Goal: Task Accomplishment & Management: Use online tool/utility

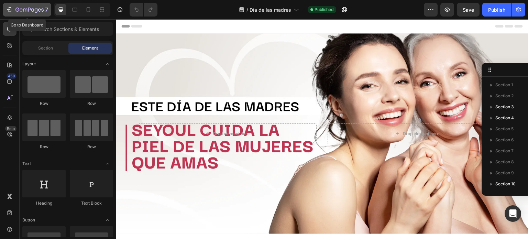
click at [37, 5] on button "7" at bounding box center [27, 10] width 49 height 14
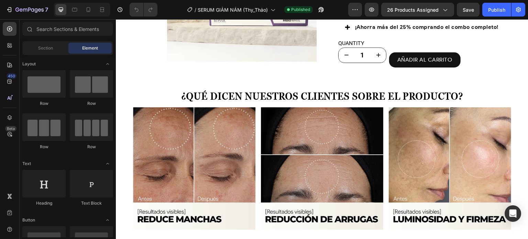
scroll to position [581, 0]
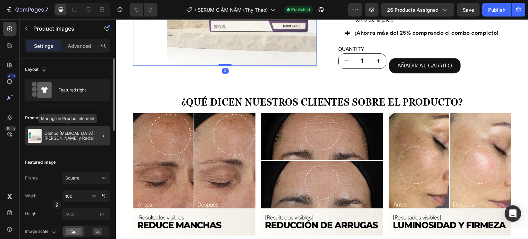
click at [88, 134] on p "Combo [MEDICAL_DATA][PERSON_NAME] y Radiante" at bounding box center [75, 136] width 63 height 10
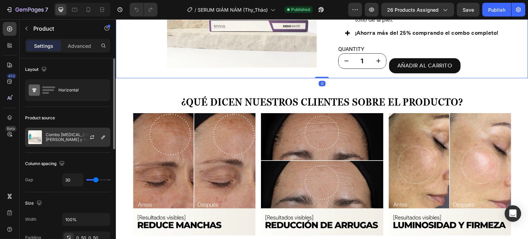
click at [108, 136] on div at bounding box center [95, 137] width 30 height 19
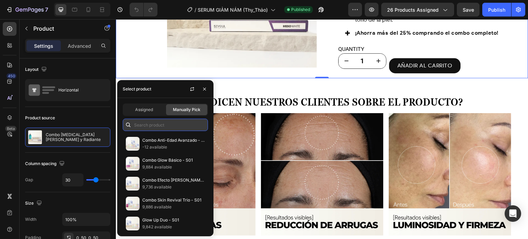
click at [182, 126] on input "text" at bounding box center [165, 125] width 85 height 12
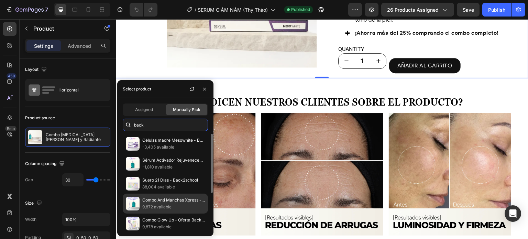
type input "back"
click at [177, 207] on p "9,872 available" at bounding box center [173, 207] width 63 height 7
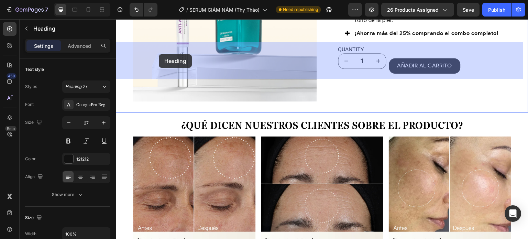
drag, startPoint x: 260, startPoint y: 71, endPoint x: 159, endPoint y: 54, distance: 102.8
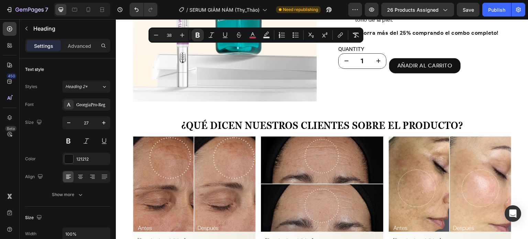
copy p "ES TU ANTIEDAD Rutina skincare"
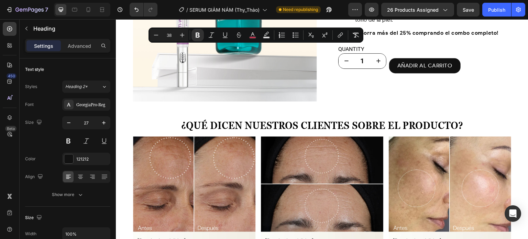
type input "19"
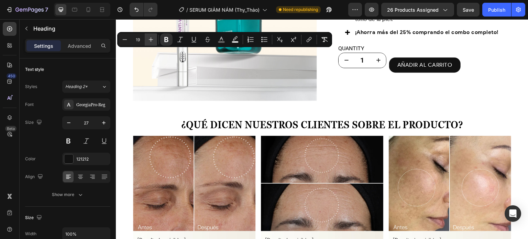
click at [153, 37] on icon "Editor contextual toolbar" at bounding box center [151, 39] width 7 height 7
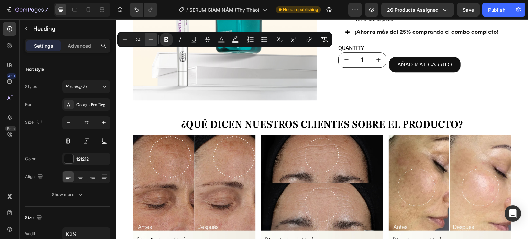
click at [153, 37] on icon "Editor contextual toolbar" at bounding box center [151, 39] width 7 height 7
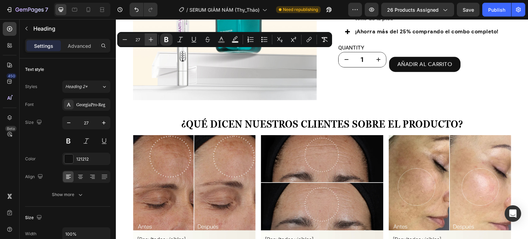
click at [153, 37] on icon "Editor contextual toolbar" at bounding box center [151, 39] width 7 height 7
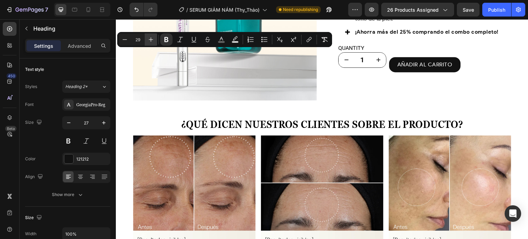
click at [153, 37] on icon "Editor contextual toolbar" at bounding box center [151, 39] width 7 height 7
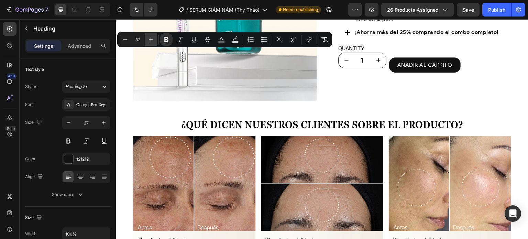
click at [153, 37] on icon "Editor contextual toolbar" at bounding box center [151, 39] width 7 height 7
type input "33"
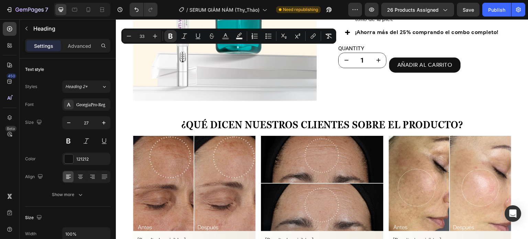
drag, startPoint x: 189, startPoint y: 53, endPoint x: 270, endPoint y: 55, distance: 81.6
click at [226, 38] on rect "Editor contextual toolbar" at bounding box center [226, 39] width 7 height 2
type input "636363"
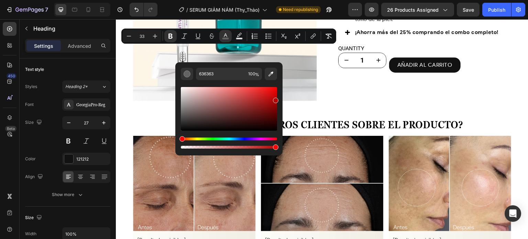
click at [276, 99] on div "Editor contextual toolbar" at bounding box center [229, 109] width 96 height 44
click at [270, 72] on icon "Editor contextual toolbar" at bounding box center [271, 74] width 7 height 7
type input "C41F1F"
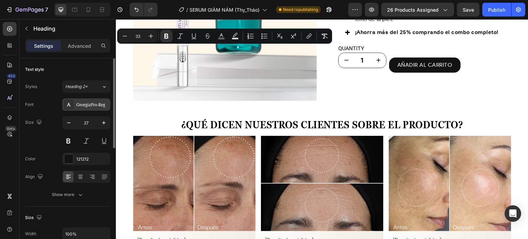
click at [92, 104] on div "GeorgiaPro-Reg" at bounding box center [92, 105] width 32 height 6
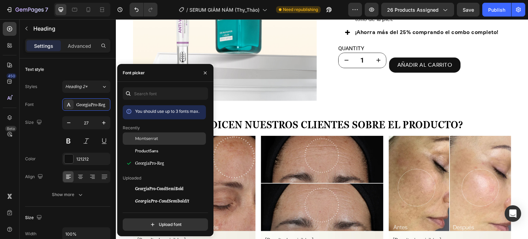
click at [146, 137] on span "Montserrat" at bounding box center [146, 139] width 23 height 6
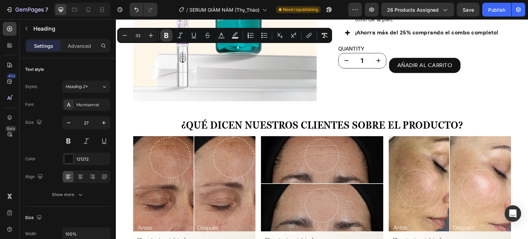
click at [171, 35] on button "Bold" at bounding box center [166, 35] width 12 height 12
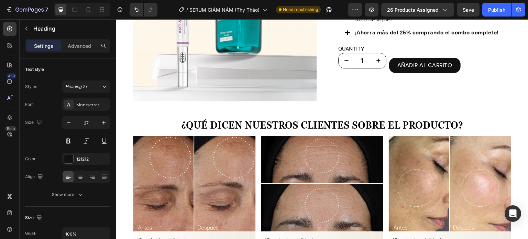
drag, startPoint x: 264, startPoint y: 67, endPoint x: 117, endPoint y: 46, distance: 148.8
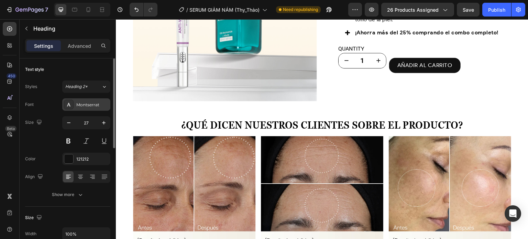
click at [94, 100] on div "Montserrat" at bounding box center [86, 104] width 48 height 12
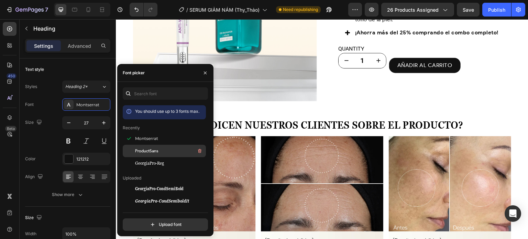
click at [138, 153] on span "ProductSans" at bounding box center [146, 151] width 23 height 6
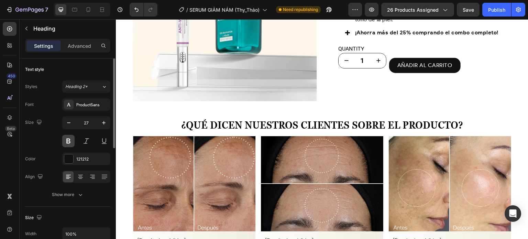
click at [72, 139] on button at bounding box center [68, 141] width 12 height 12
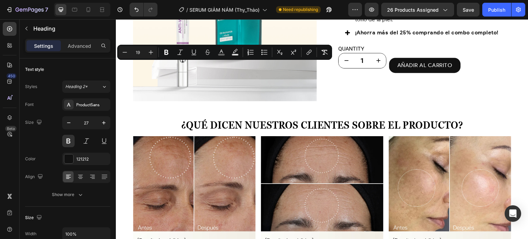
type input "33"
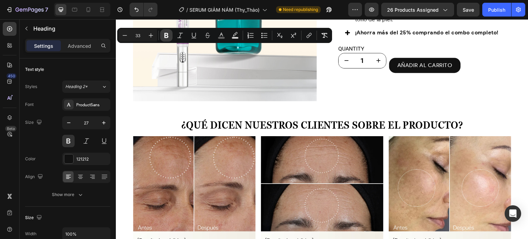
click at [164, 38] on icon "Editor contextual toolbar" at bounding box center [166, 35] width 7 height 7
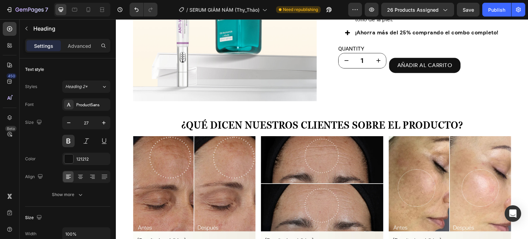
drag, startPoint x: 252, startPoint y: 73, endPoint x: 138, endPoint y: 49, distance: 116.1
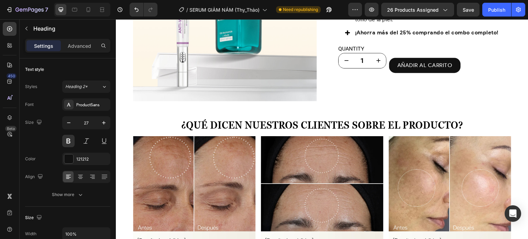
click at [88, 99] on div "ProductSans" at bounding box center [86, 104] width 48 height 12
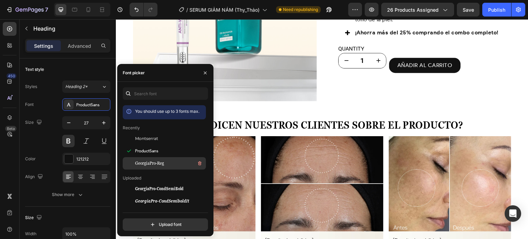
click at [142, 163] on span "GeorgiaPro-Reg" at bounding box center [149, 163] width 29 height 6
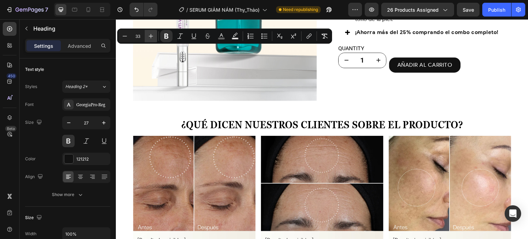
click at [155, 38] on button "Plus" at bounding box center [151, 36] width 12 height 12
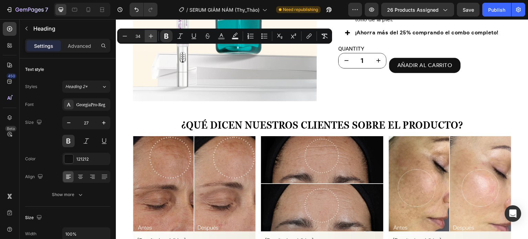
click at [155, 38] on button "Plus" at bounding box center [151, 36] width 12 height 12
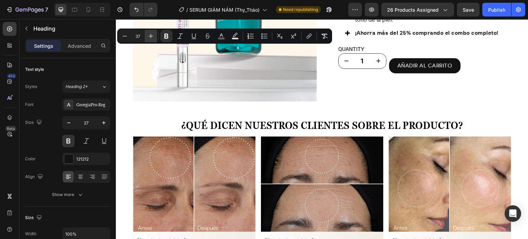
click at [155, 38] on button "Plus" at bounding box center [151, 36] width 12 height 12
type input "40"
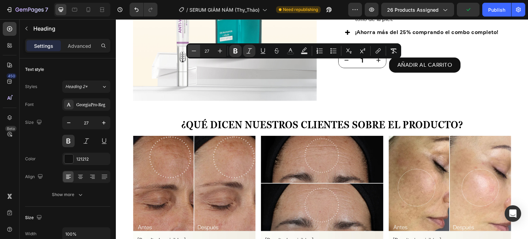
click at [200, 53] on button "Minus" at bounding box center [194, 51] width 12 height 12
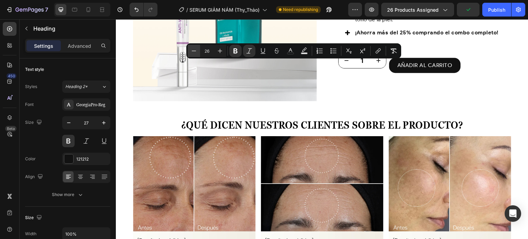
click at [200, 53] on button "Minus" at bounding box center [194, 51] width 12 height 12
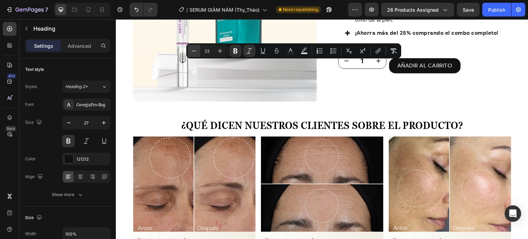
click at [200, 53] on button "Minus" at bounding box center [194, 51] width 12 height 12
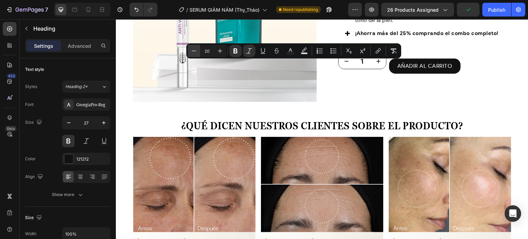
click at [192, 51] on icon "Editor contextual toolbar" at bounding box center [194, 50] width 7 height 7
type input "18"
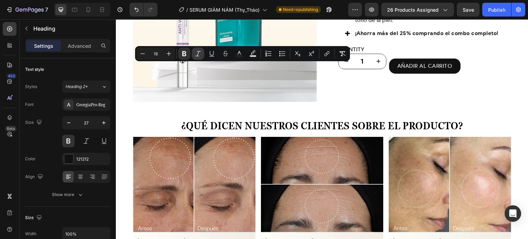
drag, startPoint x: 200, startPoint y: 53, endPoint x: 165, endPoint y: 22, distance: 46.3
click at [200, 53] on icon "Editor contextual toolbar" at bounding box center [198, 53] width 7 height 7
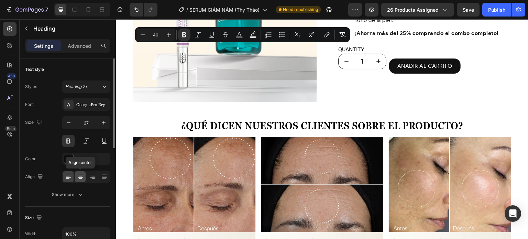
click at [79, 181] on div at bounding box center [80, 176] width 11 height 11
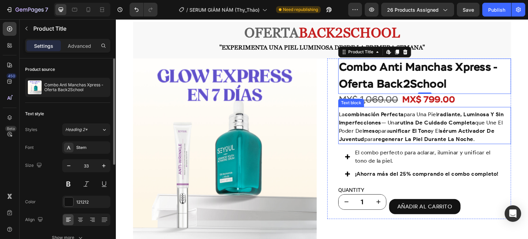
scroll to position [602, 0]
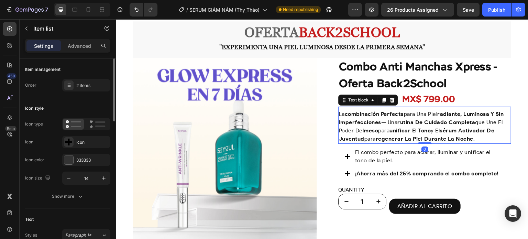
click at [394, 116] on strong "combinación perfecta" at bounding box center [374, 114] width 59 height 7
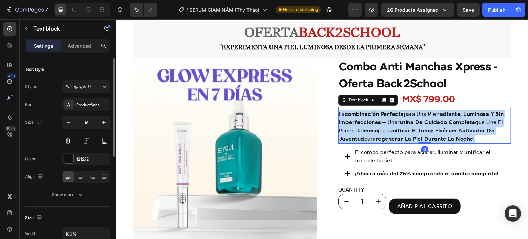
click at [394, 116] on strong "combinación perfecta" at bounding box center [374, 114] width 59 height 7
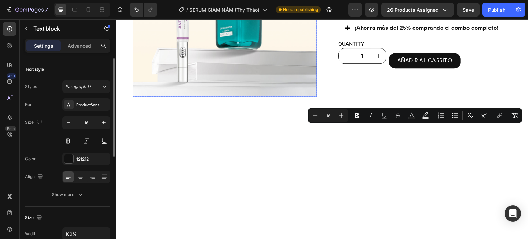
scroll to position [550, 0]
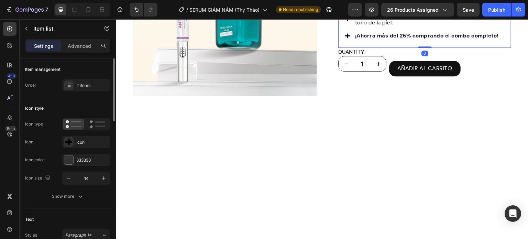
click at [380, 27] on p "El combo perfecto para aclarar, iluminar y unificar el tono de la piel." at bounding box center [429, 18] width 148 height 17
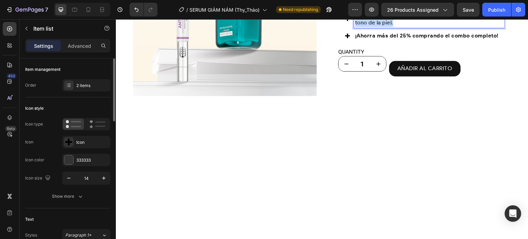
click at [380, 27] on p "El combo perfecto para aclarar, iluminar y unificar el tono de la piel." at bounding box center [429, 18] width 148 height 17
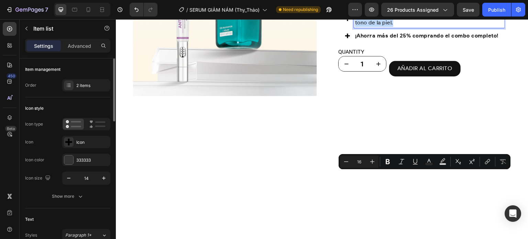
click at [380, 27] on p "El combo perfecto para aclarar, iluminar y unificar el tono de la piel." at bounding box center [429, 18] width 148 height 17
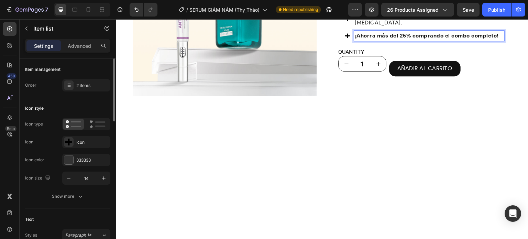
click at [370, 39] on strong "¡Ahorra más del 25% comprando el combo completo!" at bounding box center [426, 35] width 143 height 7
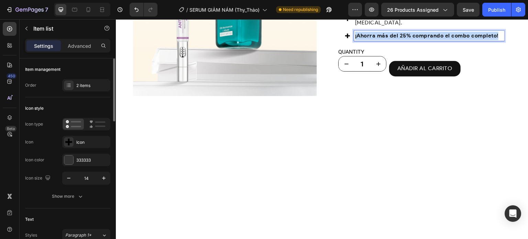
click at [370, 39] on strong "¡Ahorra más del 25% comprando el combo completo!" at bounding box center [426, 35] width 143 height 7
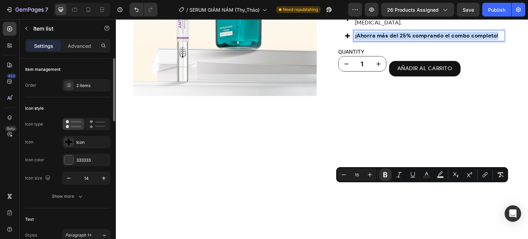
copy strong "¡Ahorra más del 25% comprando el combo completo!"
click at [366, 39] on strong "¡Ahorra más del 25% comprando el combo completo!" at bounding box center [426, 35] width 143 height 7
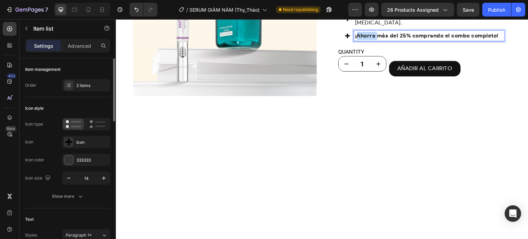
click at [366, 39] on strong "¡Ahorra más del 25% comprando el combo completo!" at bounding box center [426, 35] width 143 height 7
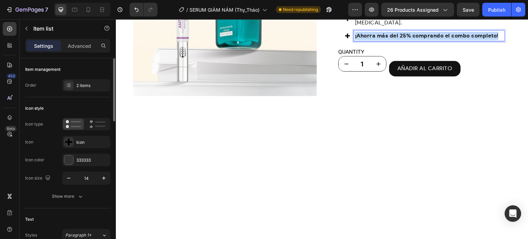
click at [366, 39] on strong "¡Ahorra más del 25% comprando el combo completo!" at bounding box center [426, 35] width 143 height 7
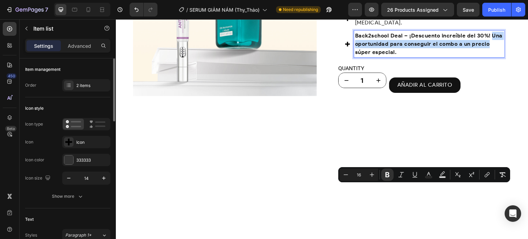
drag, startPoint x: 487, startPoint y: 189, endPoint x: 488, endPoint y: 201, distance: 12.4
click at [488, 56] on p "Back2school Deal – ¡Descuento increíble del 30%! Una oportunidad para conseguir…" at bounding box center [429, 44] width 148 height 25
click at [489, 56] on p "Back2school Deal – ¡Descuento increíble del 30%! Una oportunidad para conseguir…" at bounding box center [429, 44] width 148 height 25
drag, startPoint x: 487, startPoint y: 190, endPoint x: 489, endPoint y: 211, distance: 20.7
click at [489, 64] on div "El combo perfecto para mejorar las manchas y las ojeras. Back2school Deal – ¡De…" at bounding box center [425, 35] width 173 height 58
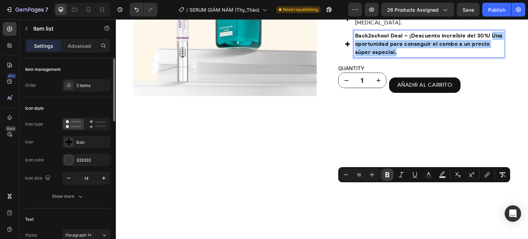
click at [384, 173] on button "Bold" at bounding box center [388, 175] width 12 height 12
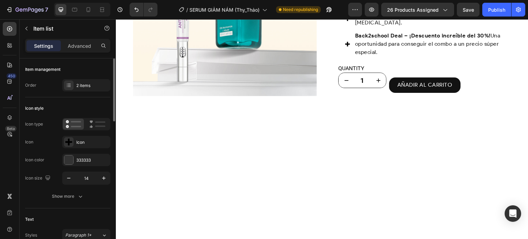
click at [467, 56] on p "Back2school Deal – ¡Descuento increíble del 30%! Una oportunidad para conseguir…" at bounding box center [429, 44] width 148 height 25
drag, startPoint x: 478, startPoint y: 197, endPoint x: 483, endPoint y: 203, distance: 7.8
click at [483, 56] on p "Back2school Deal – ¡Descuento increíble del 30%! Una oportunidad para conseguir…" at bounding box center [429, 44] width 148 height 25
click at [478, 56] on p "Back2school Deal – ¡Descuento increíble del 30%! Una oportunidad para conseguir…" at bounding box center [429, 44] width 148 height 25
click at [482, 64] on div "El combo perfecto para mejorar las manchas y las ojeras. Back2school Deal – ¡De…" at bounding box center [425, 35] width 173 height 58
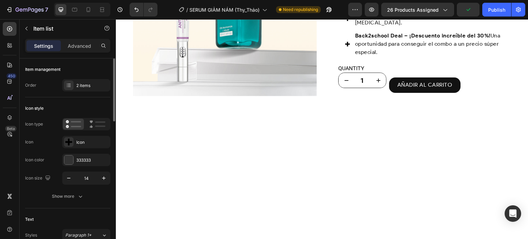
click at [484, 39] on strong "Back2school Deal – ¡Descuento increíble del 30%!" at bounding box center [423, 35] width 136 height 7
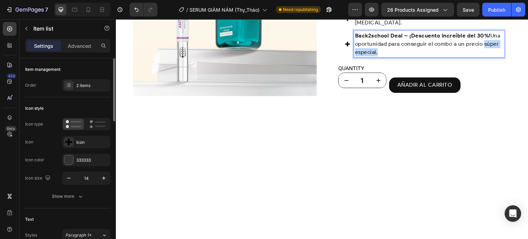
drag, startPoint x: 480, startPoint y: 198, endPoint x: 484, endPoint y: 205, distance: 8.0
click at [484, 56] on p "Back2school Deal – ¡Descuento increíble del 30%! Una oportunidad para conseguir…" at bounding box center [429, 44] width 148 height 25
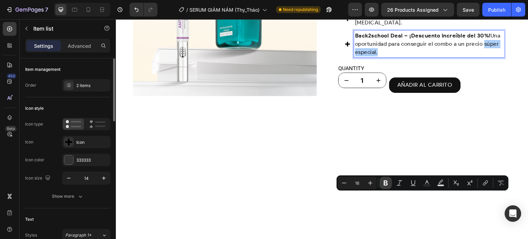
click at [387, 181] on icon "Editor contextual toolbar" at bounding box center [386, 183] width 4 height 5
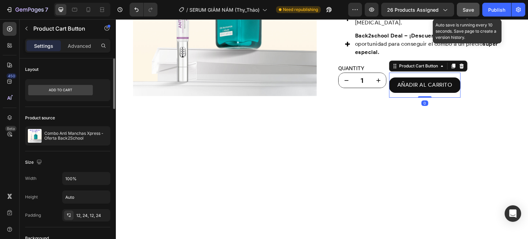
drag, startPoint x: 467, startPoint y: 13, endPoint x: 351, endPoint y: 17, distance: 115.7
click at [467, 13] on div "Save" at bounding box center [468, 9] width 11 height 7
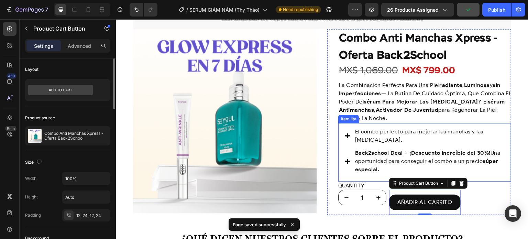
scroll to position [597, 0]
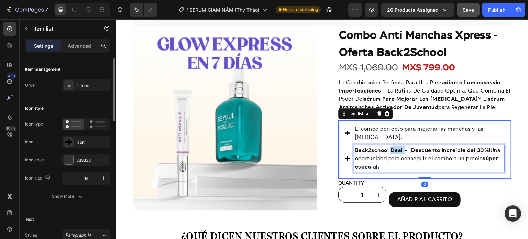
click at [399, 147] on strong "Back2school Deal – ¡Descuento increíble del 30%!" at bounding box center [423, 150] width 136 height 7
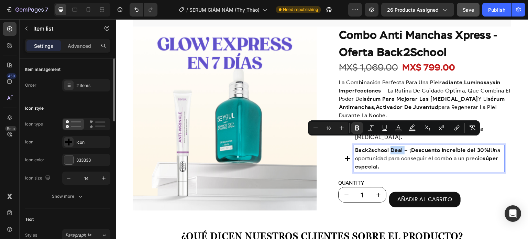
click at [400, 147] on strong "Back2school Deal – ¡Descuento increíble del 30%!" at bounding box center [423, 150] width 136 height 7
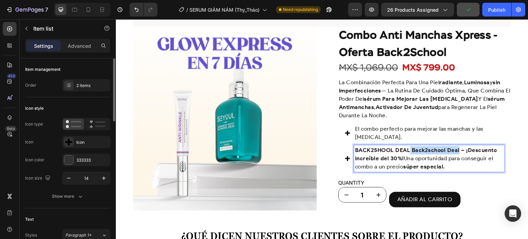
drag, startPoint x: 456, startPoint y: 143, endPoint x: 408, endPoint y: 143, distance: 47.5
click at [408, 147] on strong "BACK2SHOOL DEAL Back2school Deal – ¡Descuento increíble del 30%!" at bounding box center [426, 154] width 142 height 15
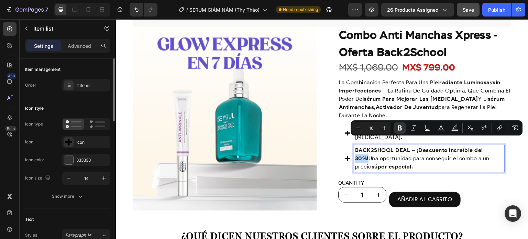
drag, startPoint x: 479, startPoint y: 141, endPoint x: 494, endPoint y: 142, distance: 15.2
click at [494, 146] on p "BACK2SHOOL DEAL – ¡Descuento increíble del 30%! Una oportunidad para conseguir …" at bounding box center [429, 158] width 148 height 25
click at [441, 127] on icon "Editor contextual toolbar" at bounding box center [441, 127] width 3 height 4
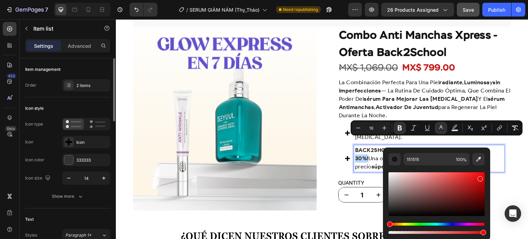
click at [480, 178] on div "Editor contextual toolbar" at bounding box center [437, 194] width 96 height 44
click at [480, 183] on div "Editor contextual toolbar" at bounding box center [437, 194] width 96 height 44
type input "BF0909"
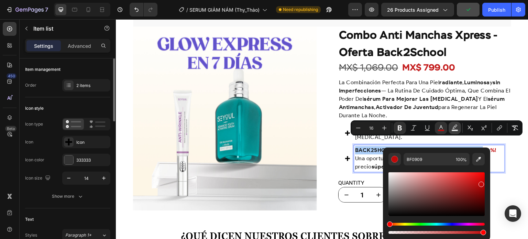
click at [454, 127] on icon "Editor contextual toolbar" at bounding box center [455, 128] width 7 height 7
type input "000000"
type input "77"
click at [447, 129] on button "color" at bounding box center [441, 128] width 12 height 12
click at [481, 155] on button "Editor contextual toolbar" at bounding box center [479, 159] width 12 height 12
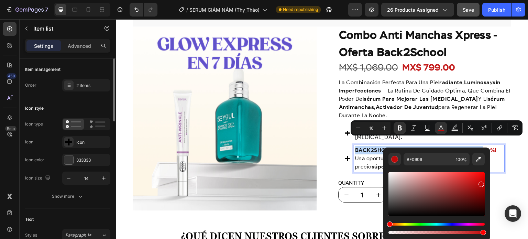
type input "C41F1F"
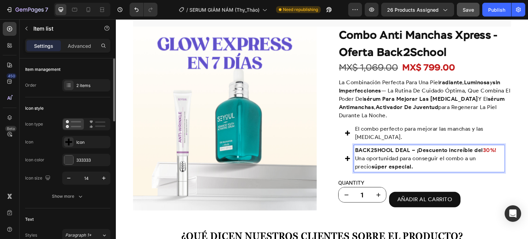
click at [425, 147] on strong "BACK2SHOOL DEAL – ¡Descuento increíble del" at bounding box center [419, 150] width 128 height 7
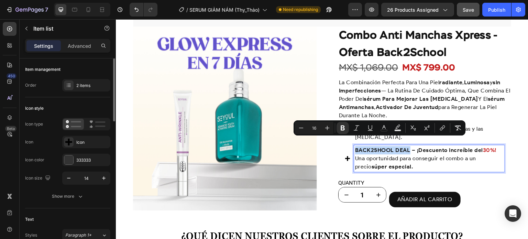
drag, startPoint x: 407, startPoint y: 142, endPoint x: 353, endPoint y: 142, distance: 54.0
click at [355, 147] on strong "BACK2SHOOL DEAL – ¡Descuento increíble del" at bounding box center [419, 150] width 128 height 7
click at [386, 126] on icon "Editor contextual toolbar" at bounding box center [384, 128] width 7 height 7
type input "151515"
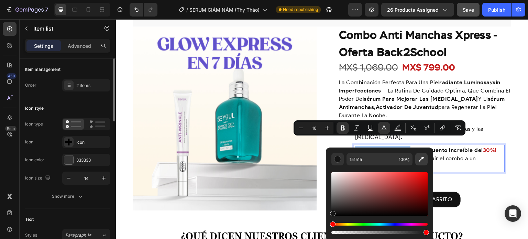
click at [420, 158] on icon "Editor contextual toolbar" at bounding box center [421, 159] width 7 height 7
type input "C41F1F"
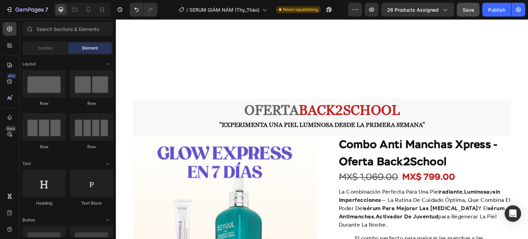
scroll to position [618, 0]
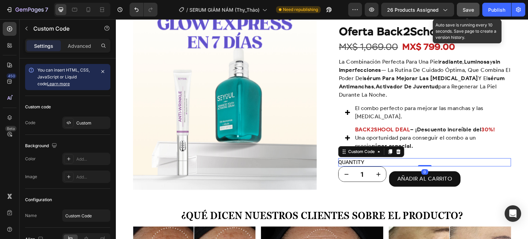
click at [459, 11] on button "Save" at bounding box center [468, 10] width 23 height 14
